Goal: Information Seeking & Learning: Learn about a topic

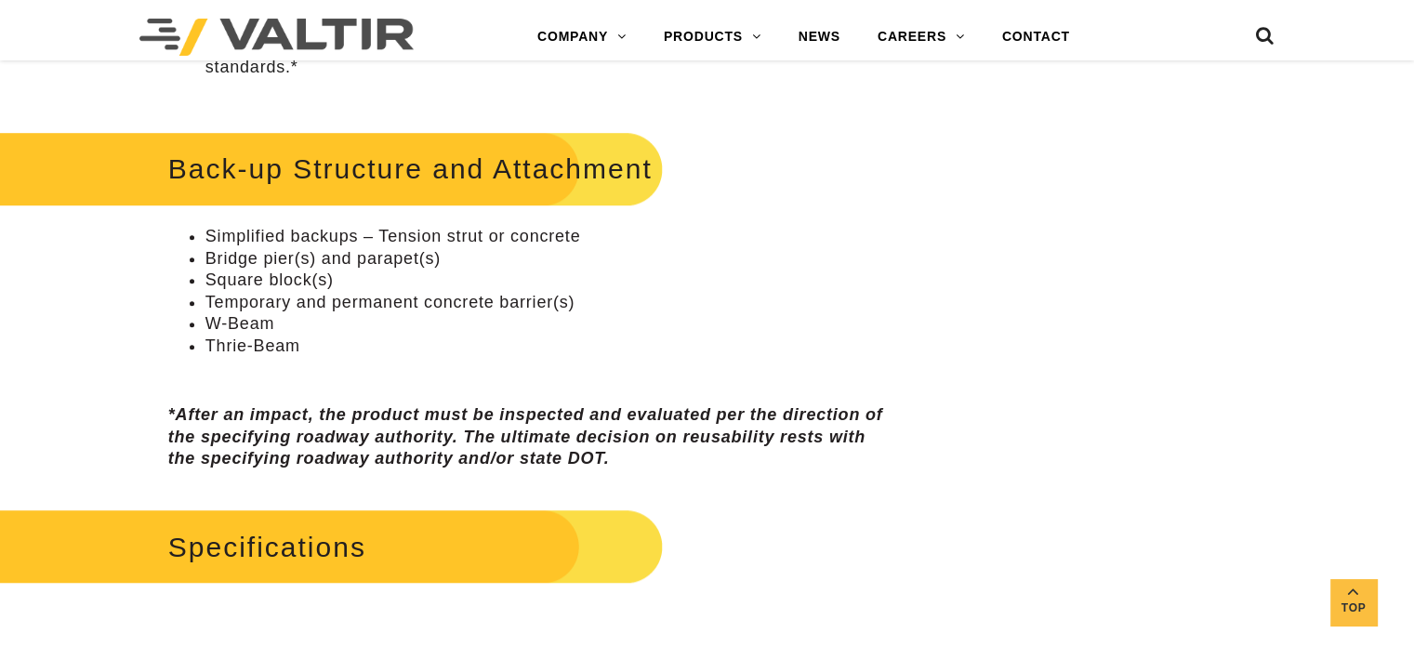
scroll to position [893, 0]
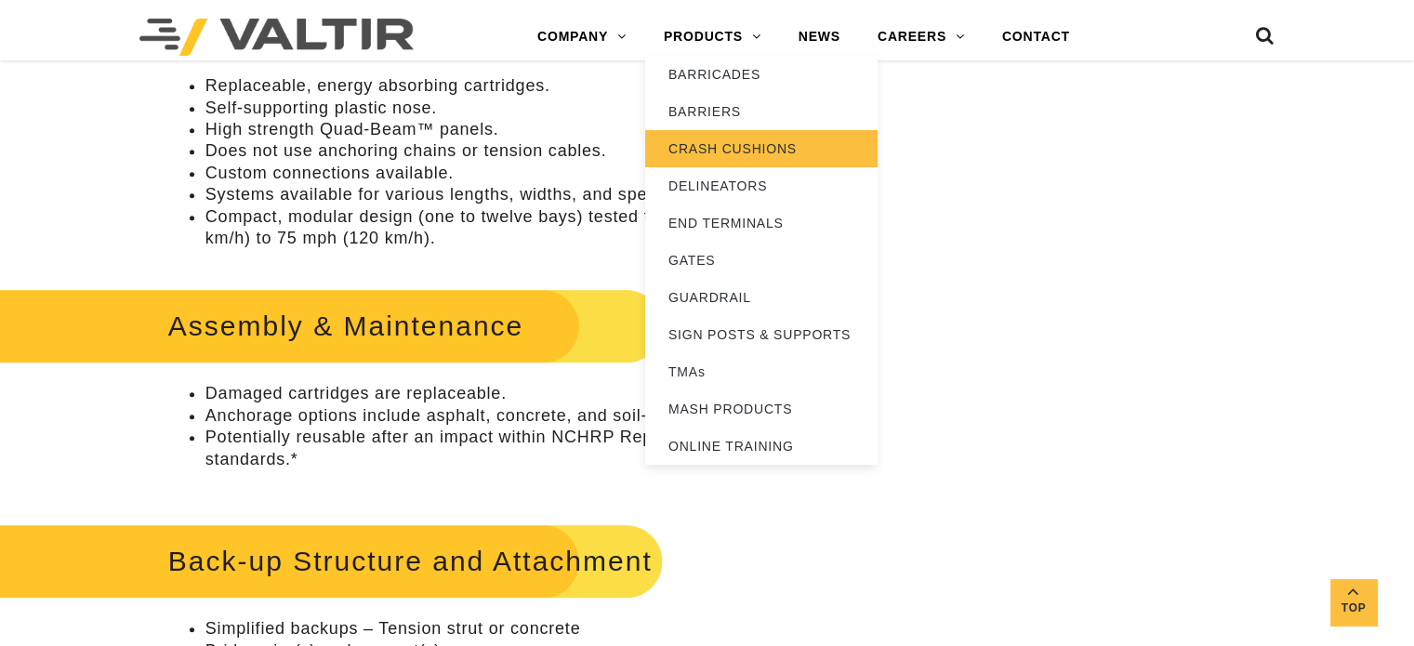
click at [737, 150] on link "CRASH CUSHIONS" at bounding box center [761, 148] width 232 height 37
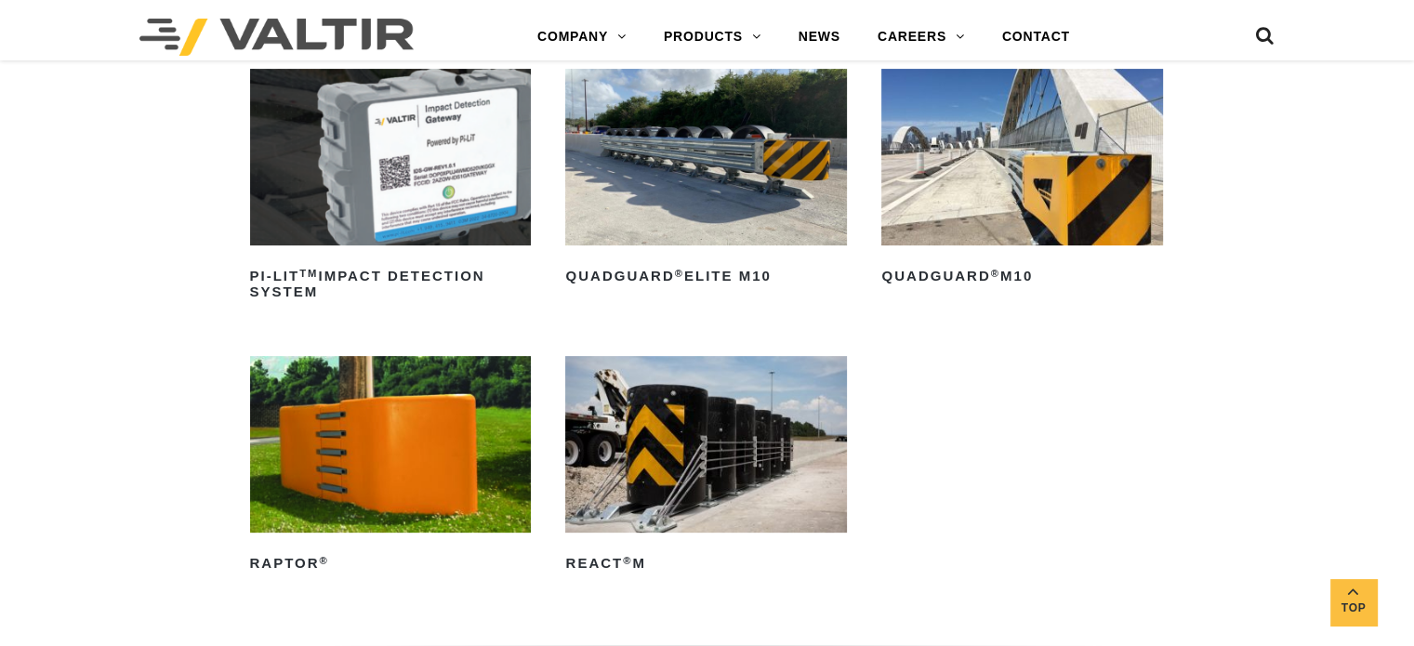
scroll to position [465, 0]
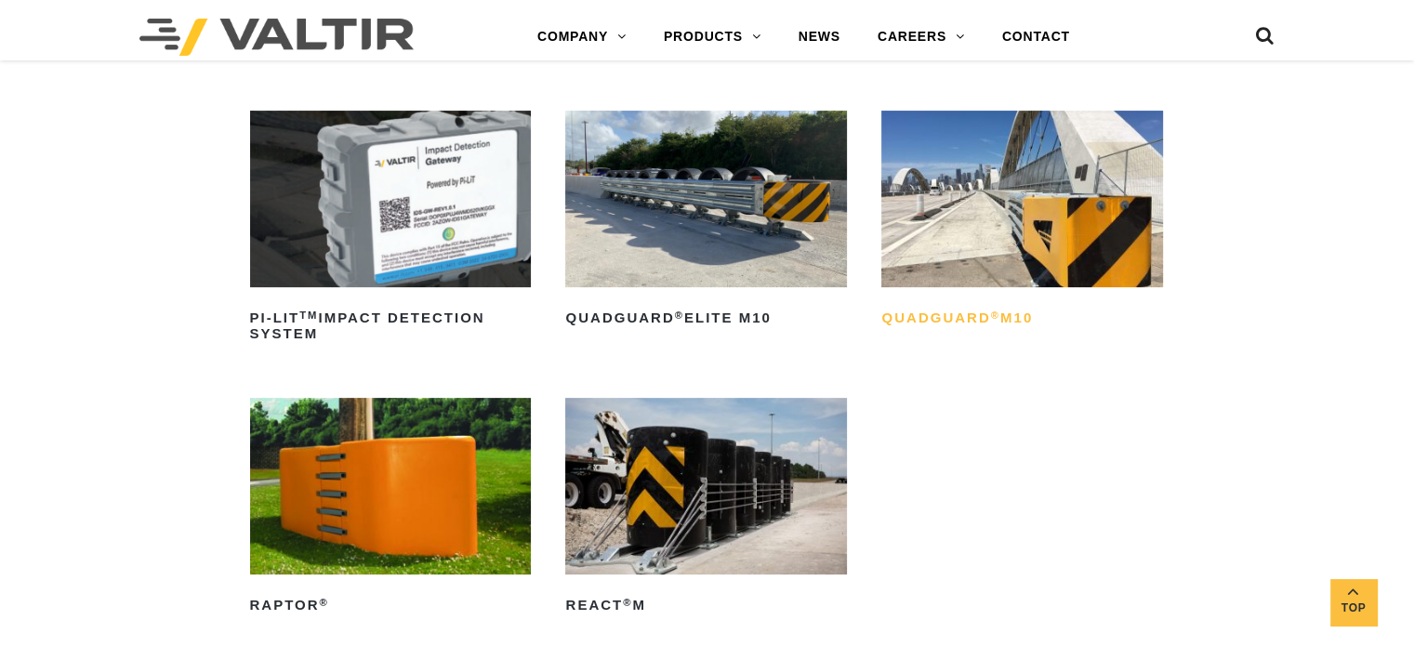
click at [975, 319] on h2 "QuadGuard ® M10" at bounding box center [1023, 319] width 282 height 30
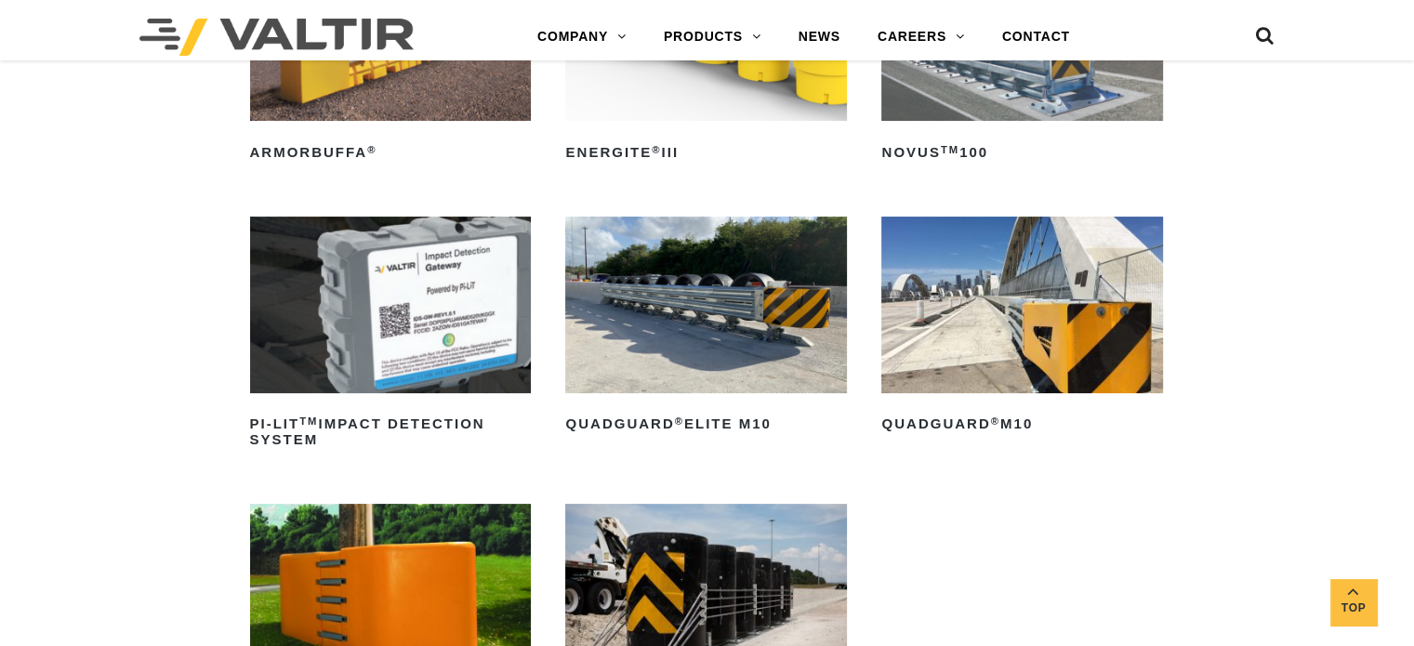
scroll to position [186, 0]
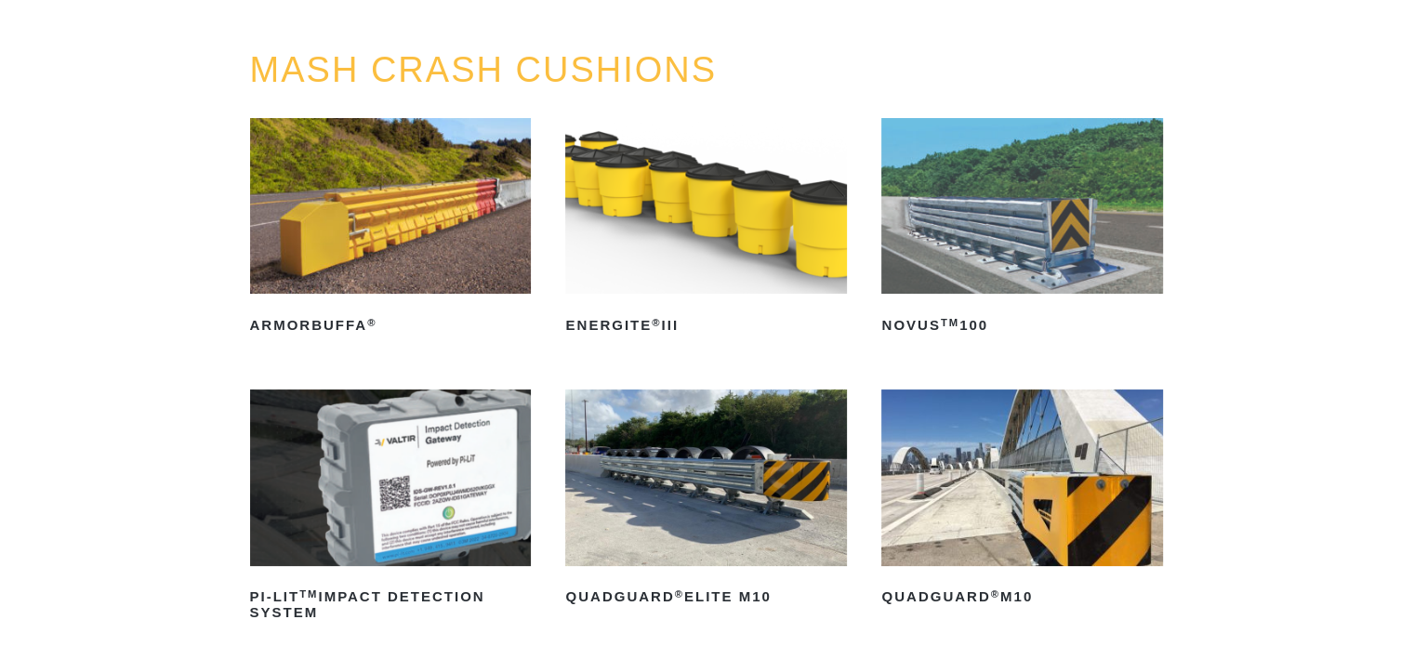
click at [1002, 520] on img at bounding box center [1023, 478] width 282 height 176
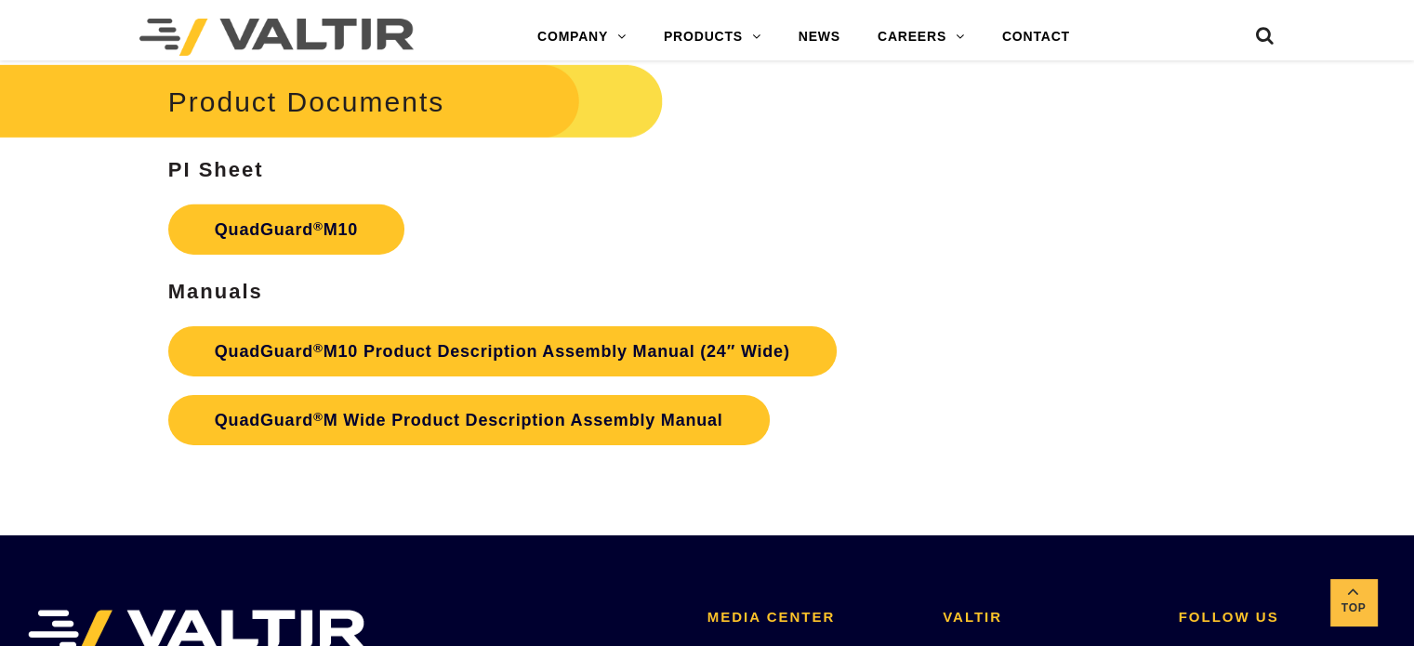
scroll to position [5951, 0]
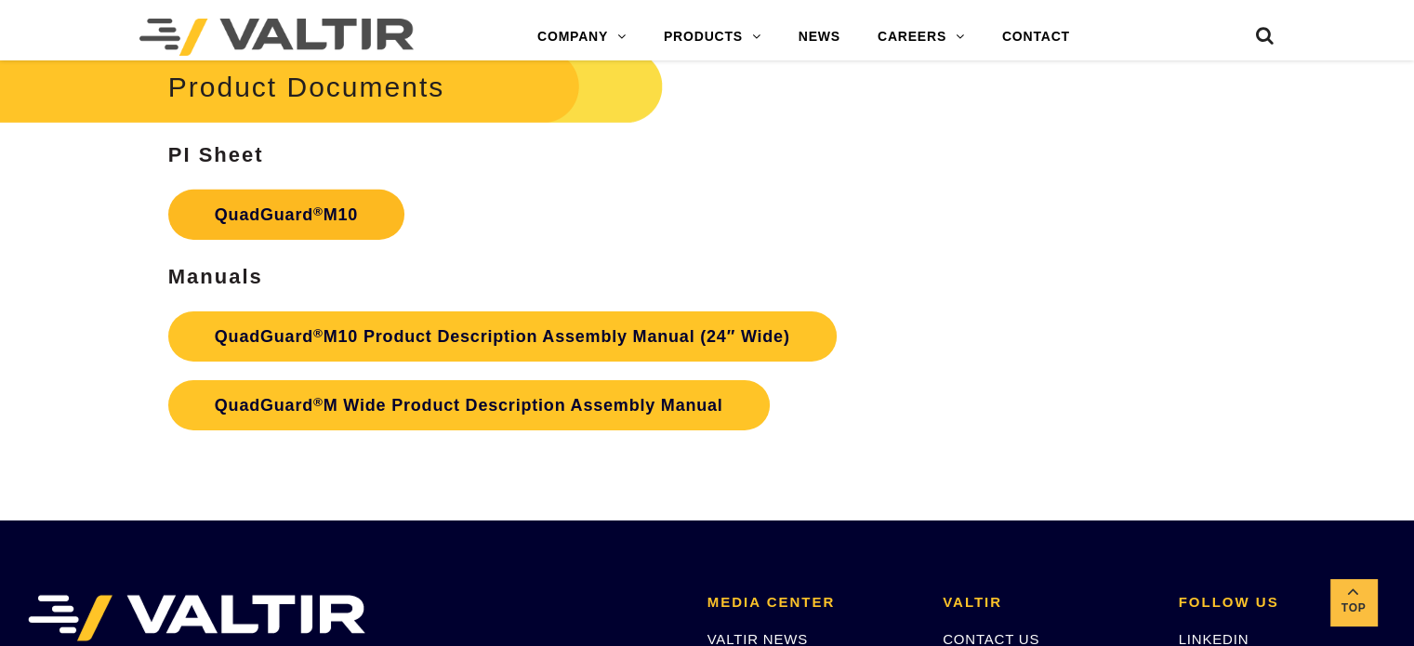
click at [341, 190] on link "QuadGuard ® M10" at bounding box center [286, 215] width 236 height 50
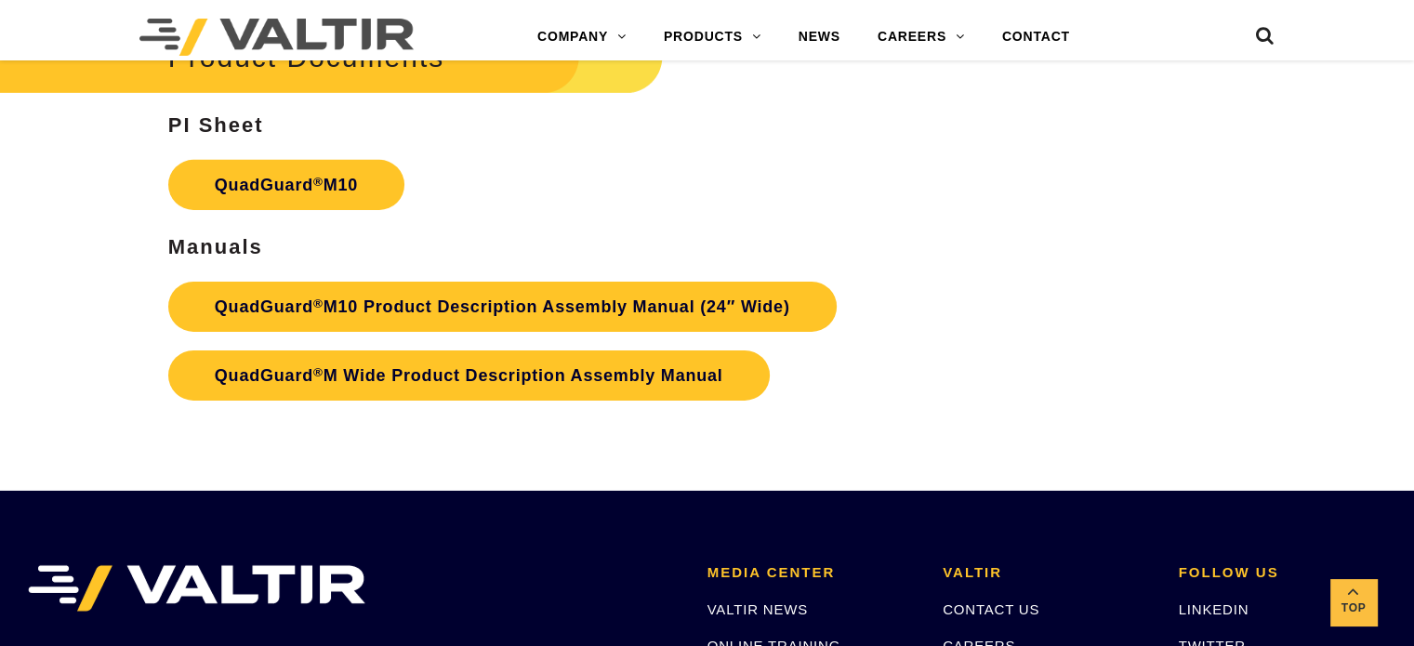
scroll to position [5765, 0]
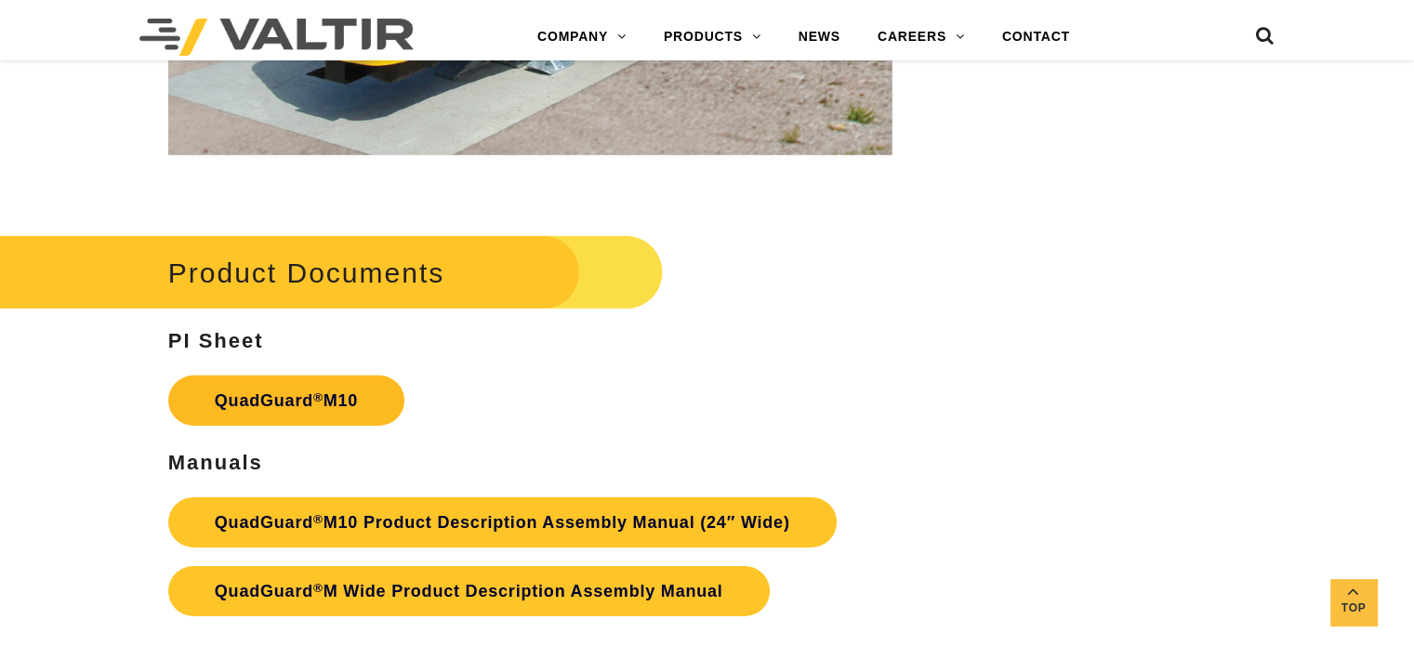
click at [343, 376] on link "QuadGuard ® M10" at bounding box center [286, 401] width 236 height 50
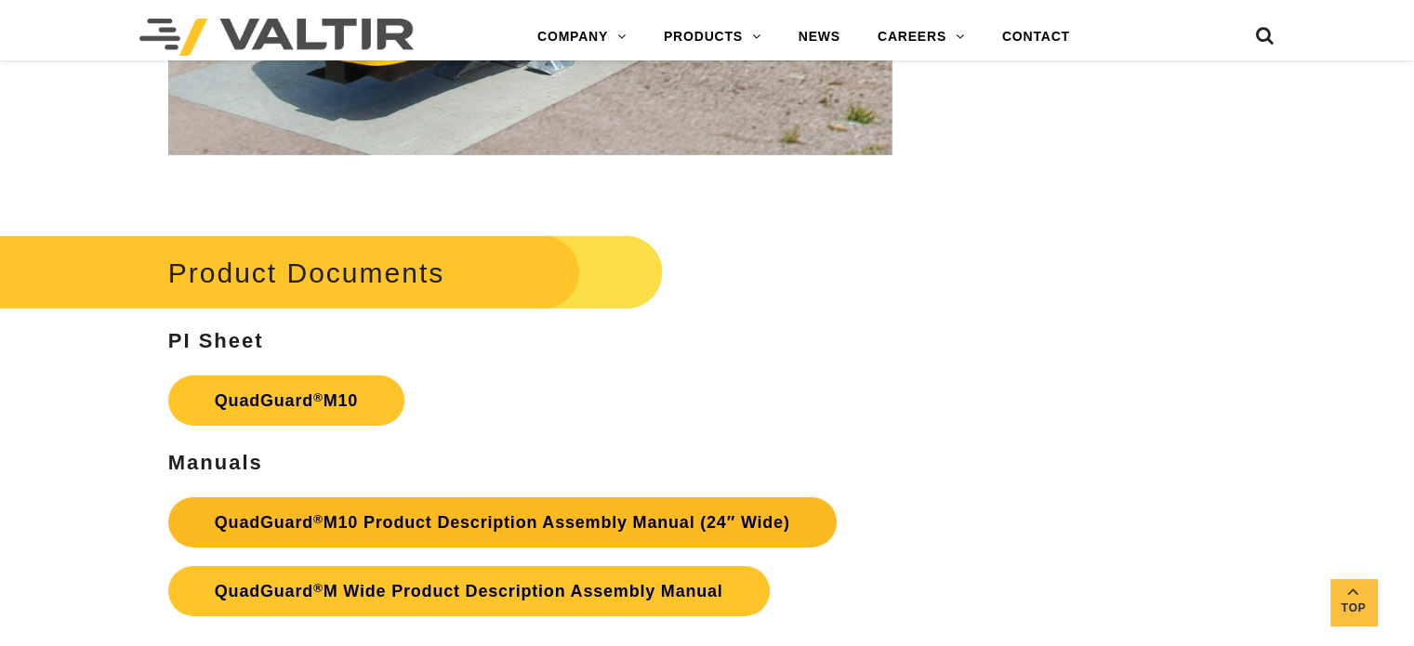
click at [518, 504] on link "QuadGuard ® M10 Product Description Assembly Manual (24″ Wide)" at bounding box center [502, 522] width 669 height 50
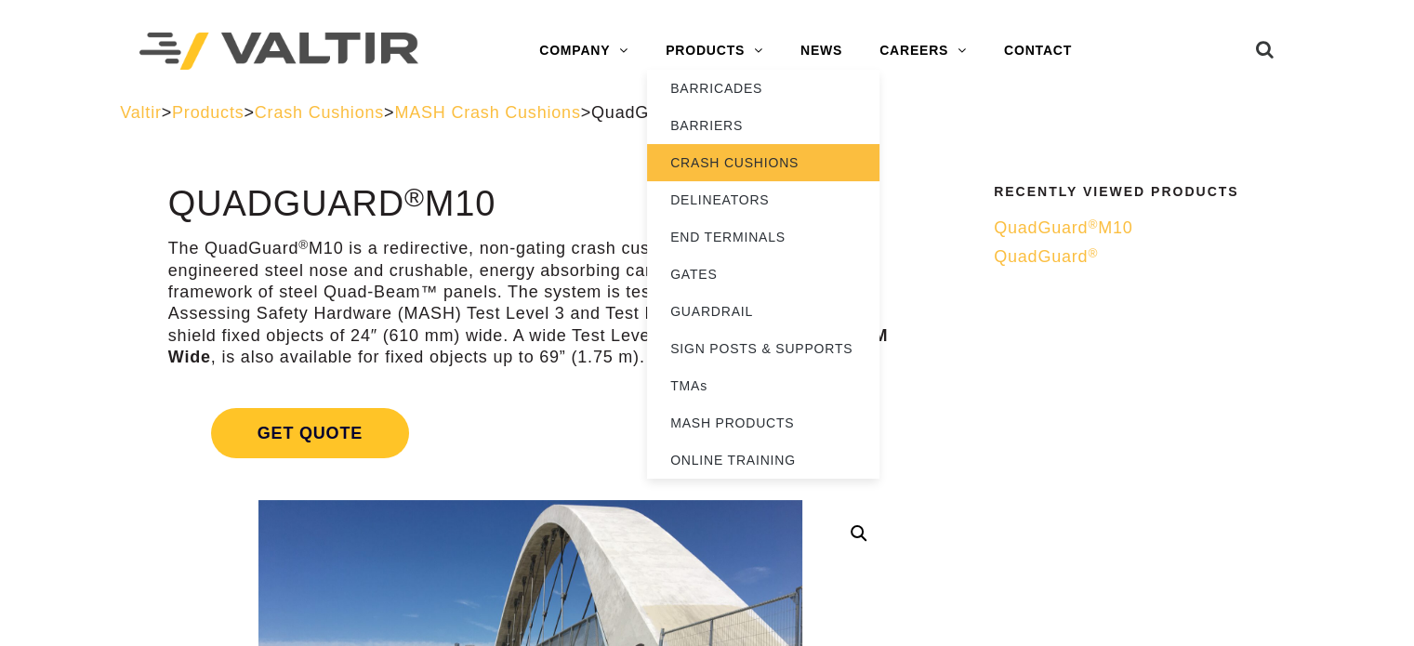
click at [724, 164] on link "CRASH CUSHIONS" at bounding box center [763, 162] width 232 height 37
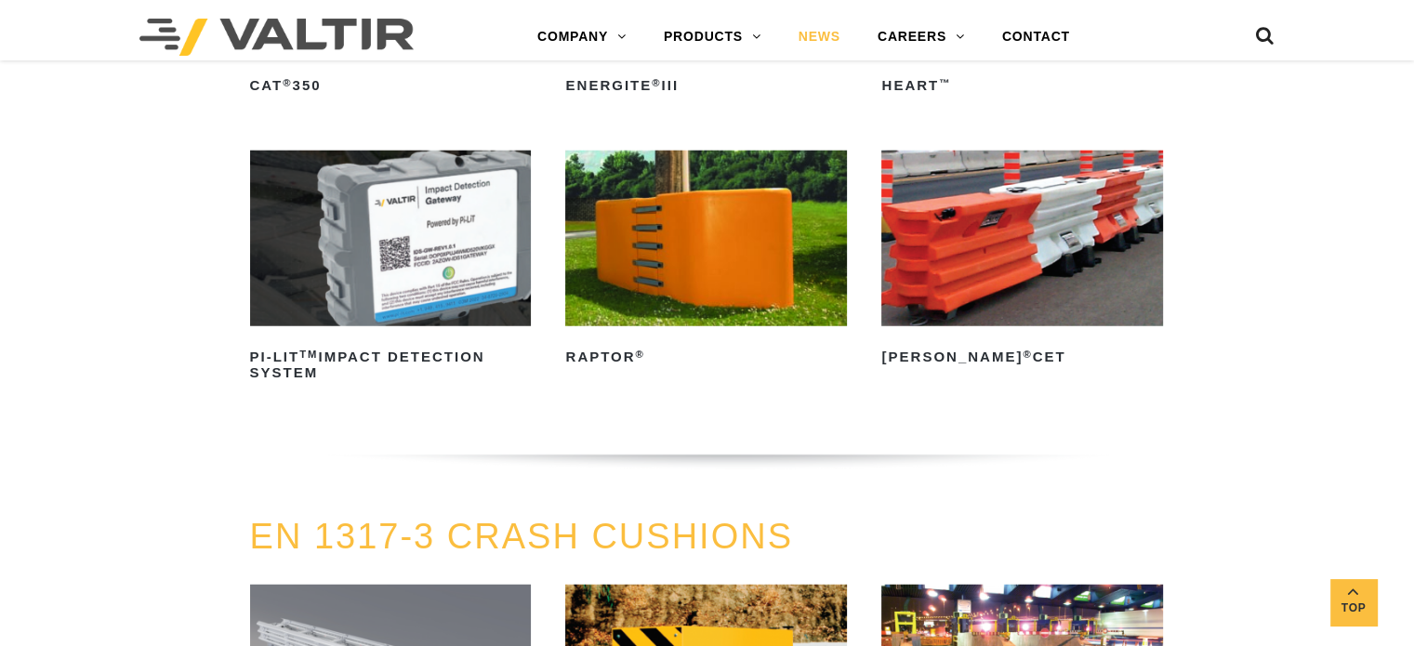
scroll to position [4845, 0]
